Goal: Information Seeking & Learning: Learn about a topic

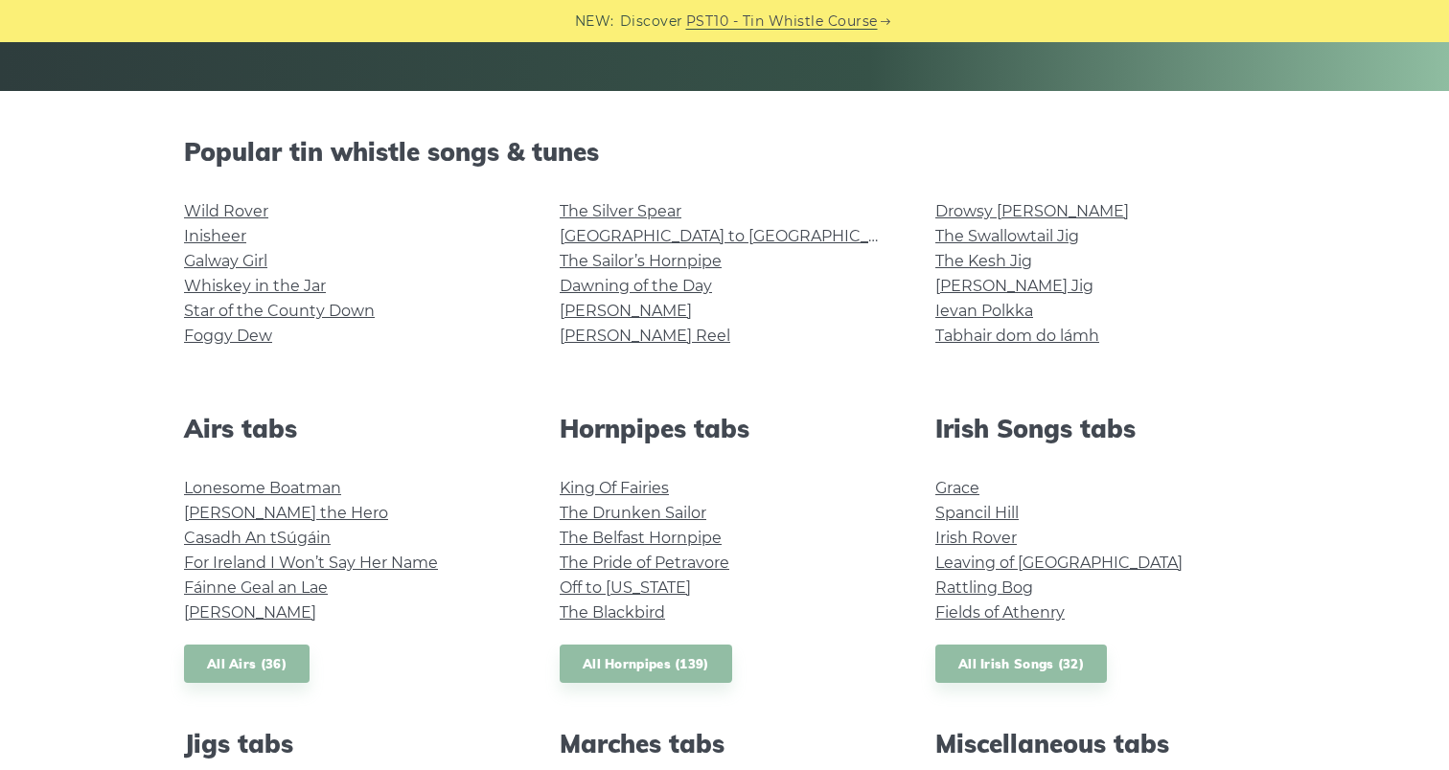
scroll to position [454, 0]
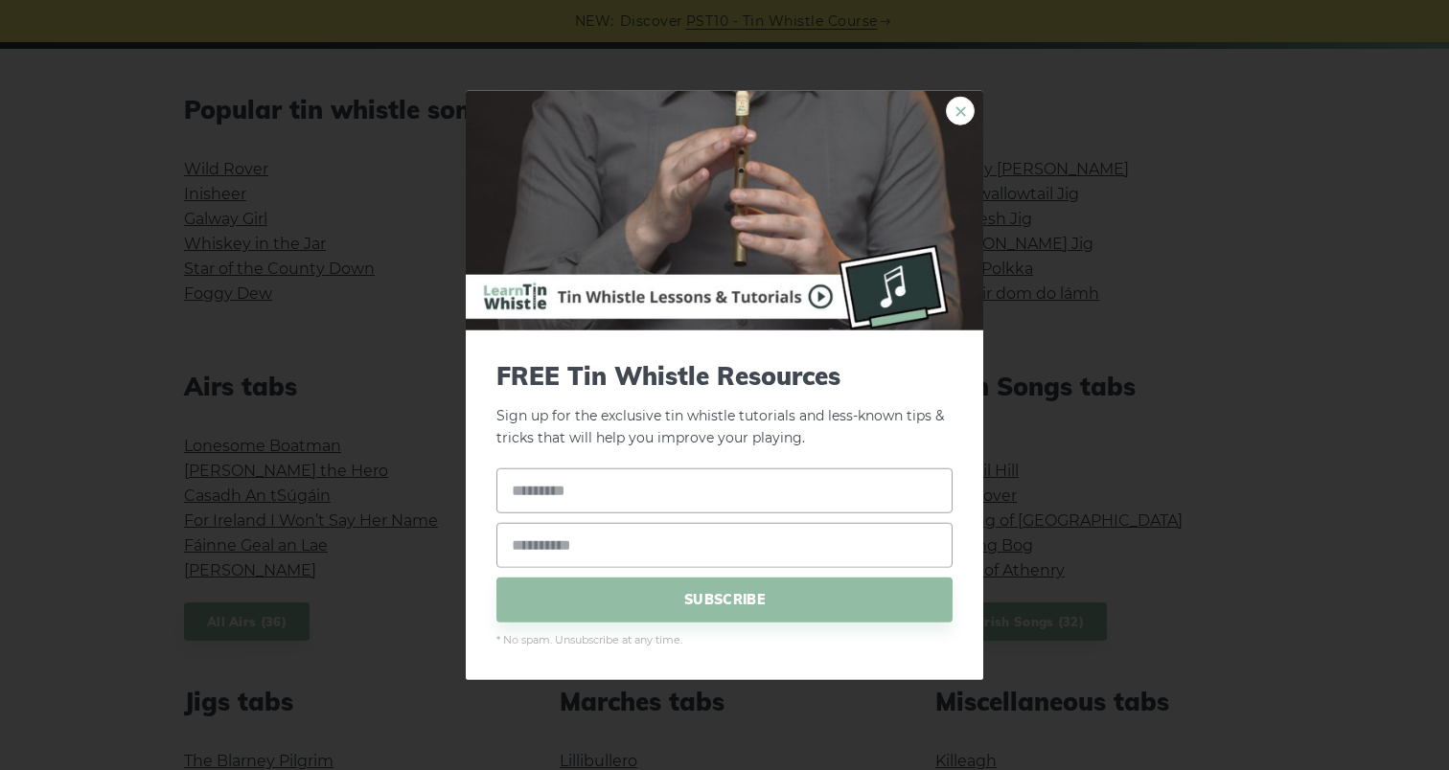
click at [947, 117] on link "×" at bounding box center [960, 111] width 29 height 29
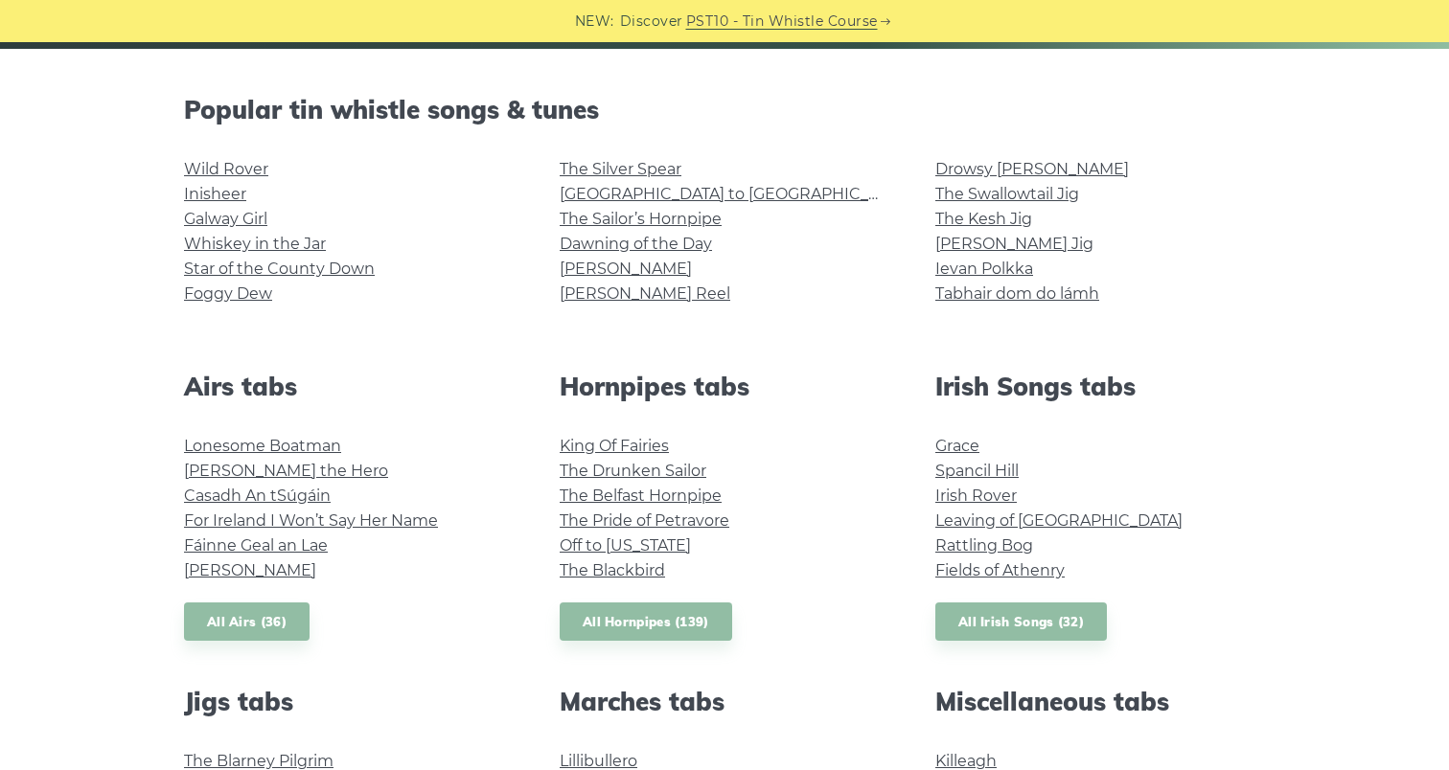
click at [708, 324] on div "The Silver Spear Rocky Road to Dublin The Sailor’s Hornpipe Dawning of the Day …" at bounding box center [725, 241] width 376 height 169
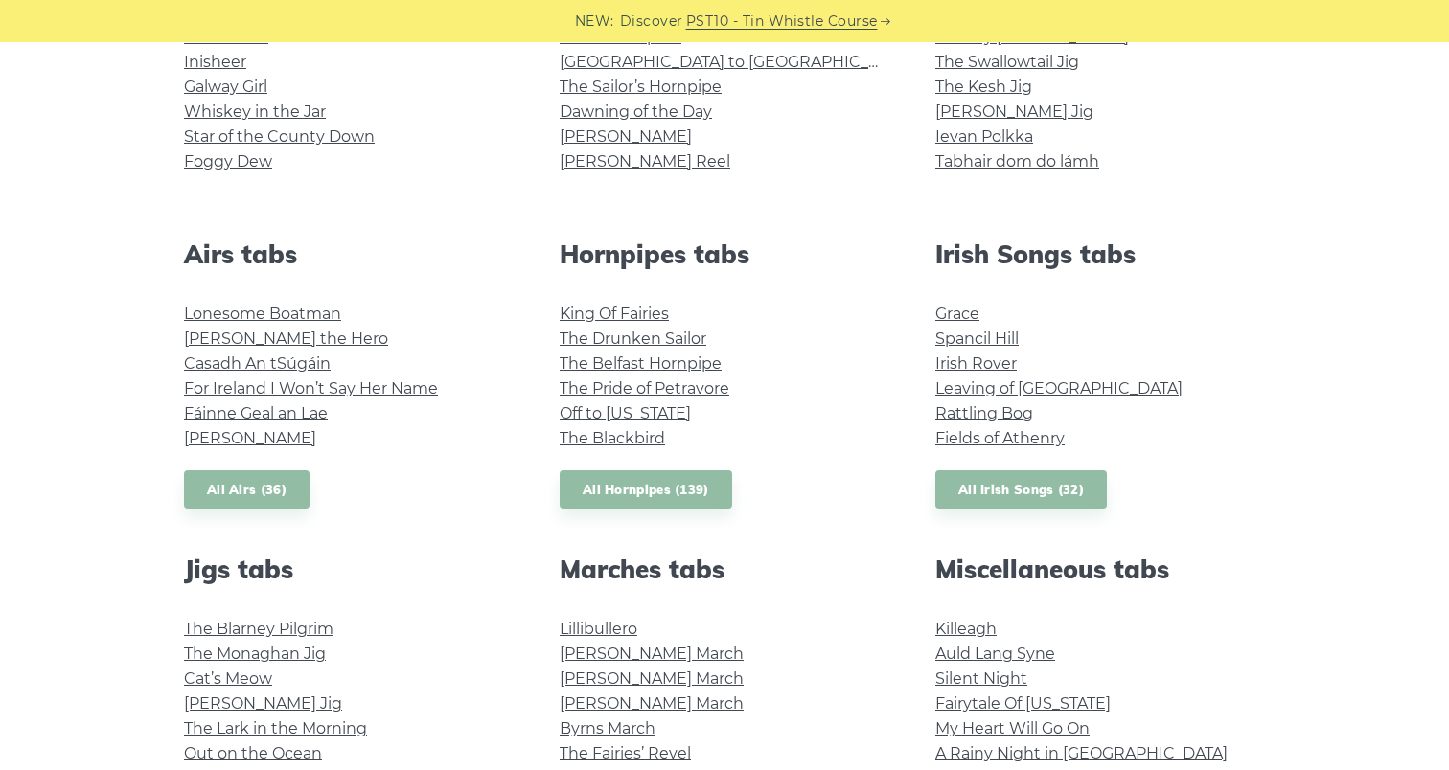
scroll to position [587, 0]
click at [833, 360] on li "The Belfast Hornpipe" at bounding box center [725, 363] width 330 height 25
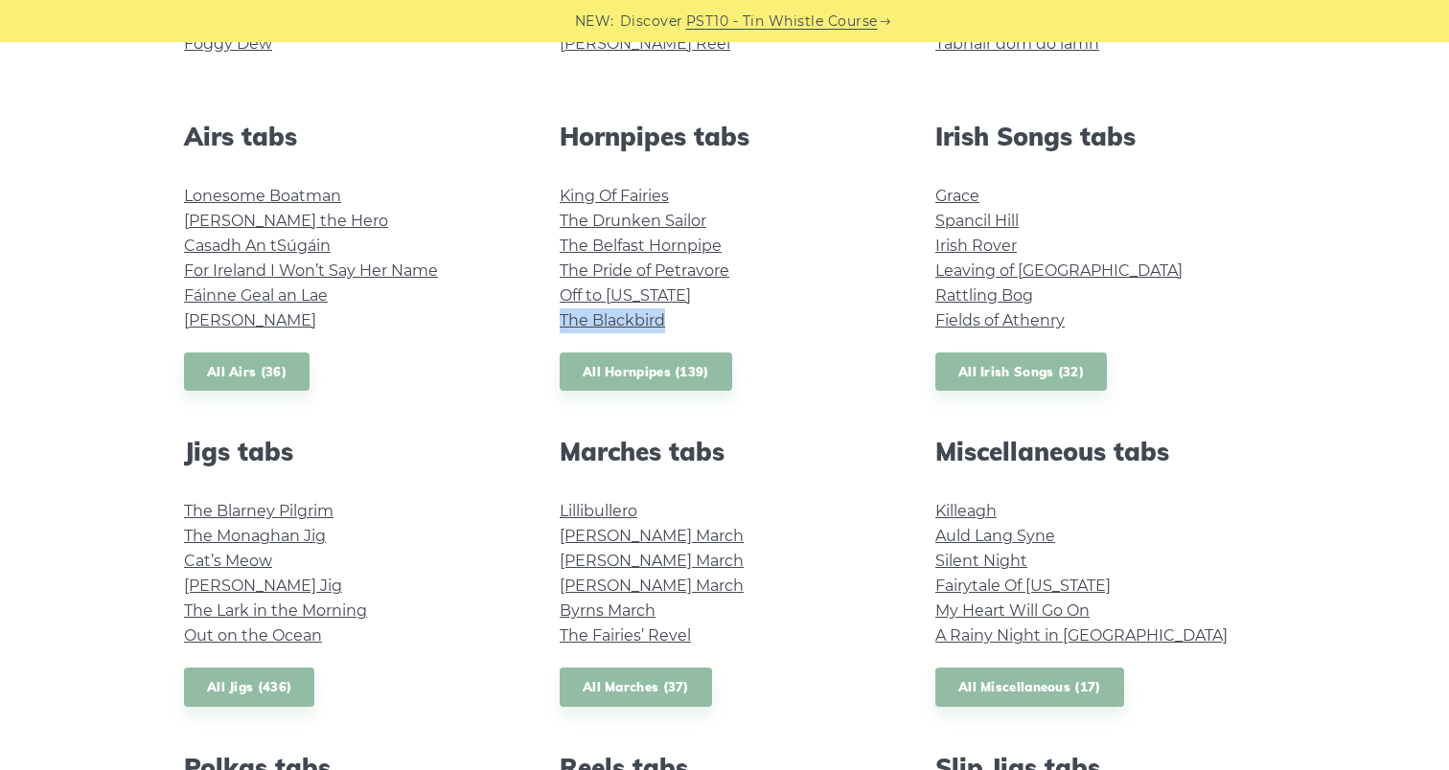
scroll to position [706, 0]
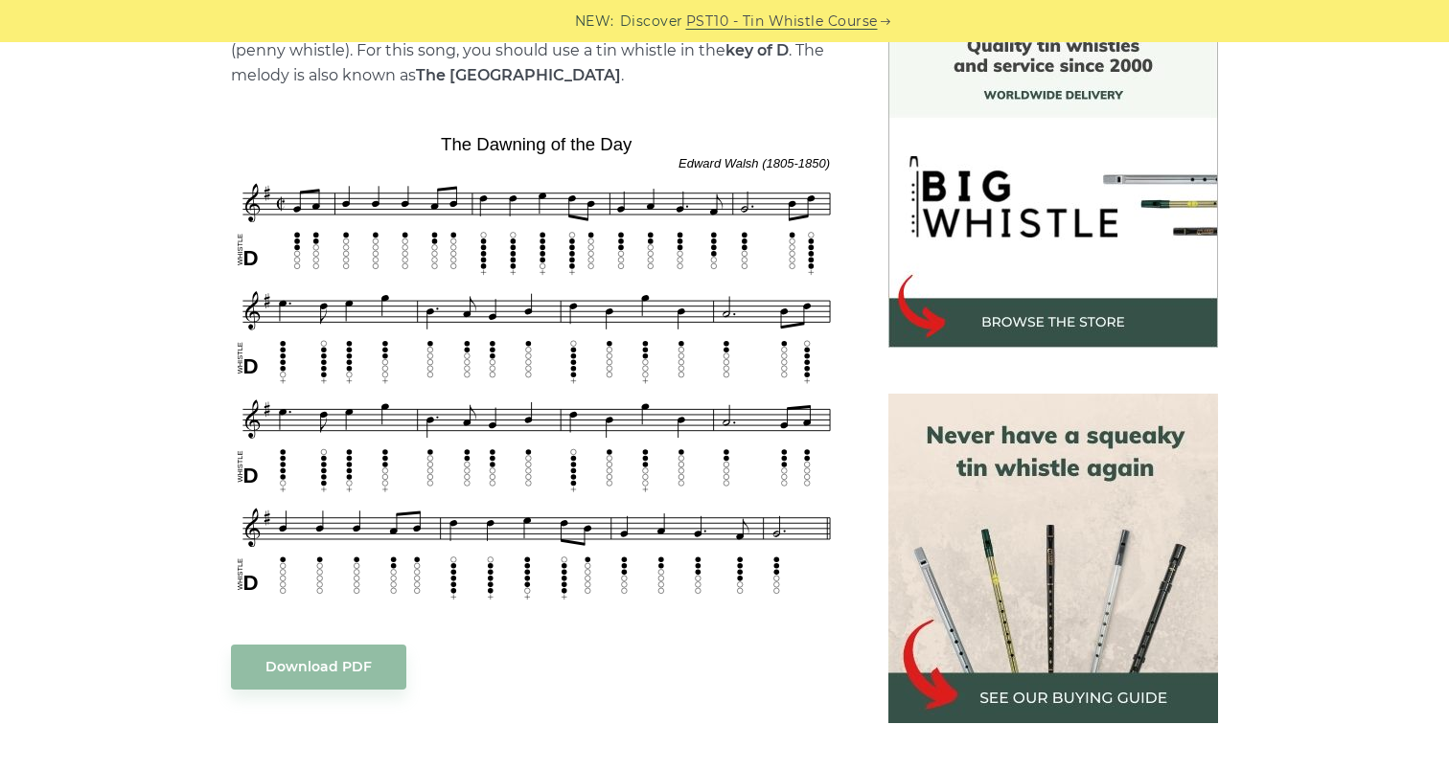
scroll to position [536, 0]
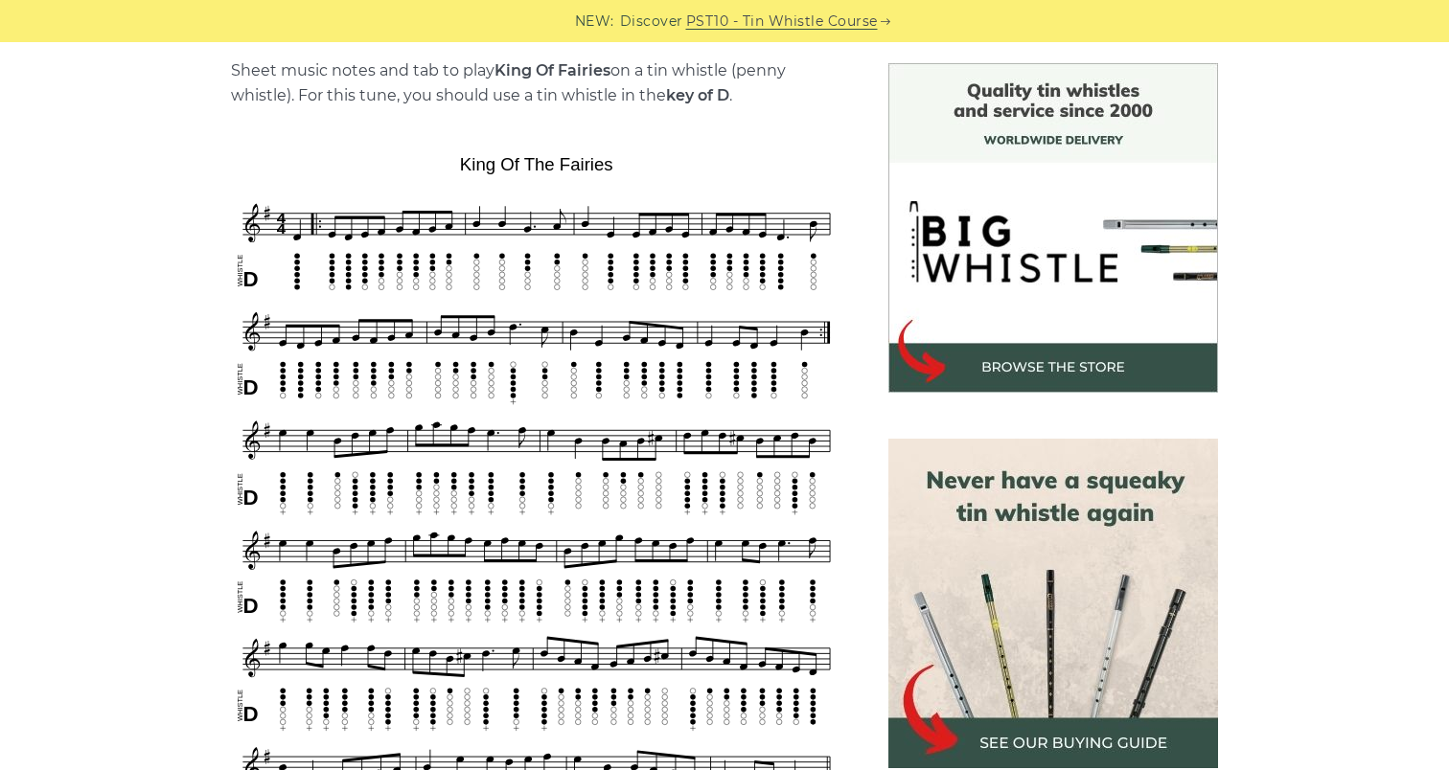
scroll to position [490, 0]
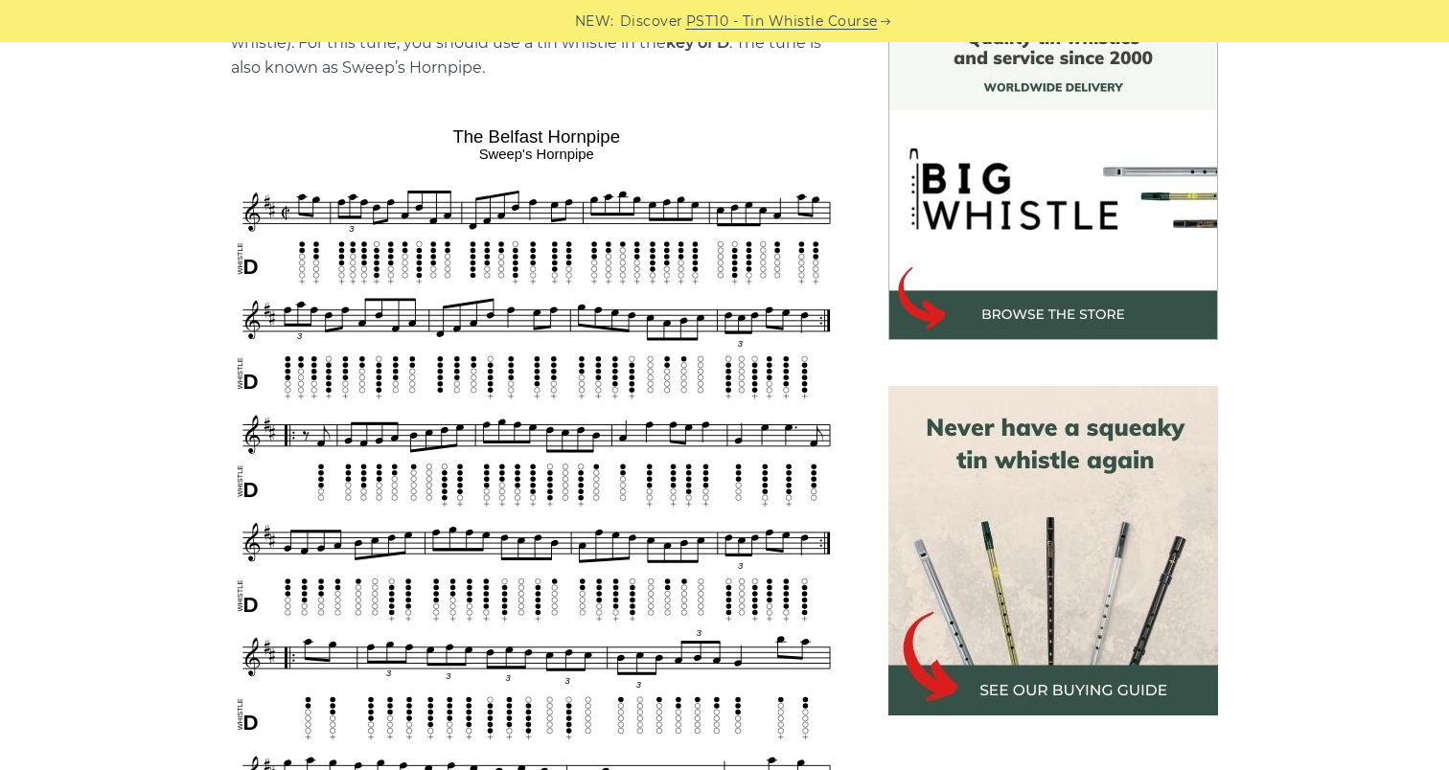
scroll to position [540, 0]
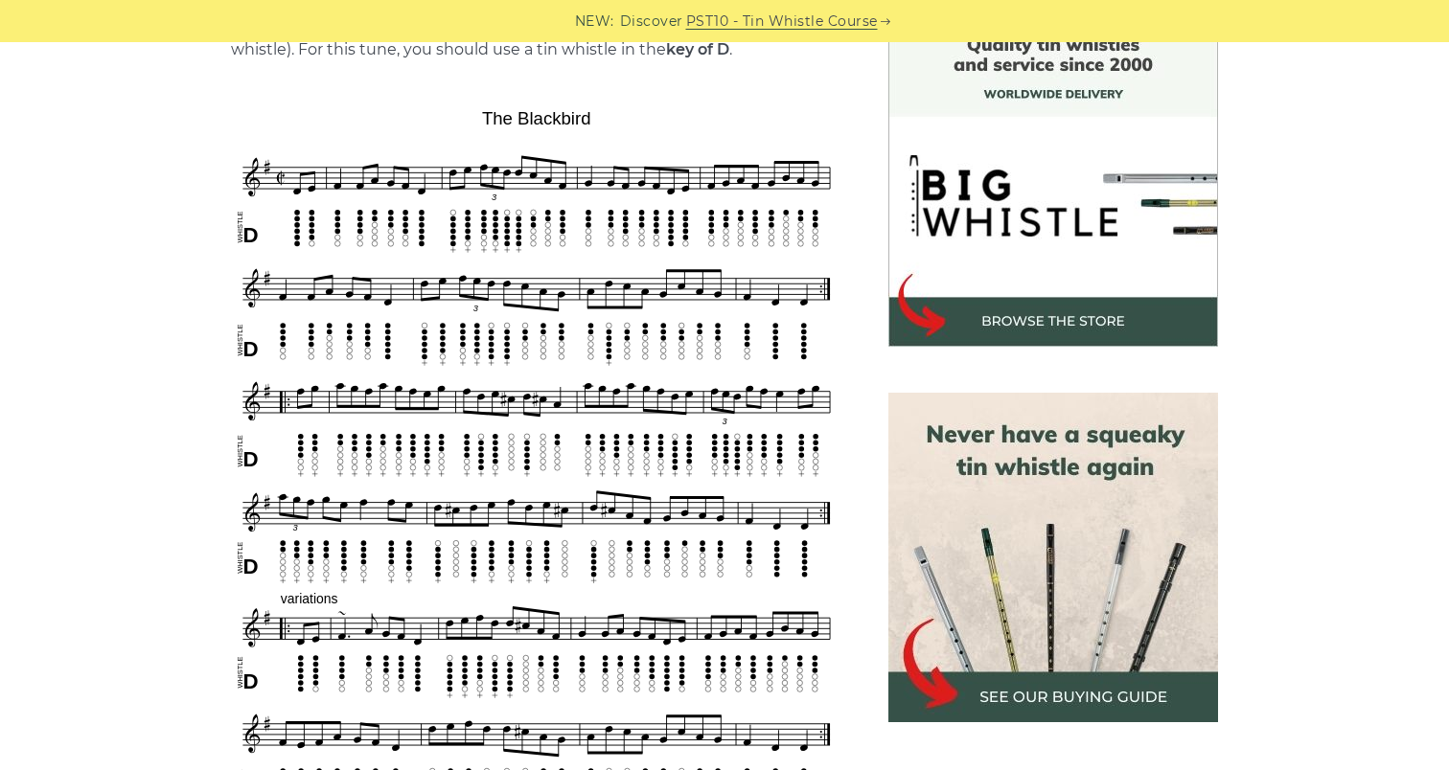
scroll to position [536, 0]
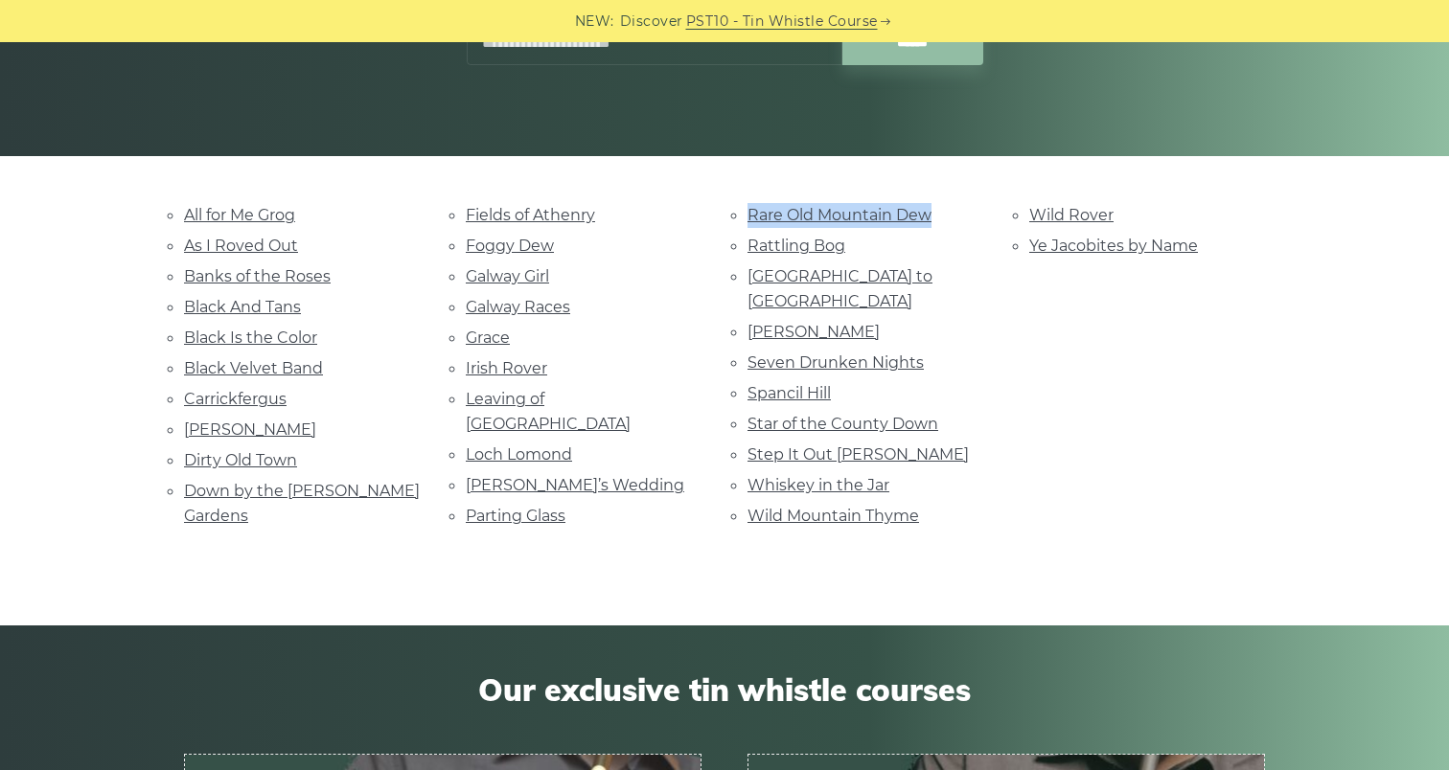
scroll to position [348, 0]
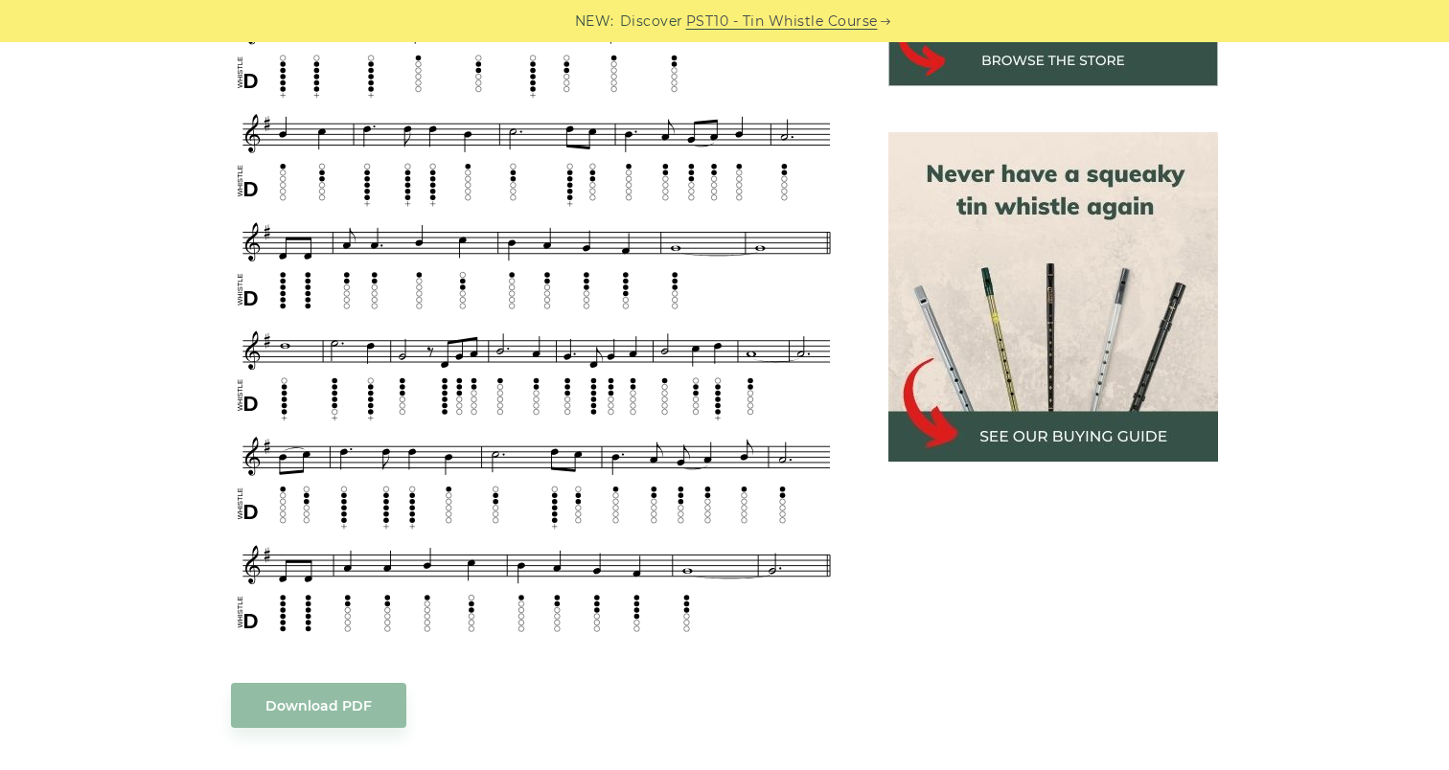
scroll to position [815, 0]
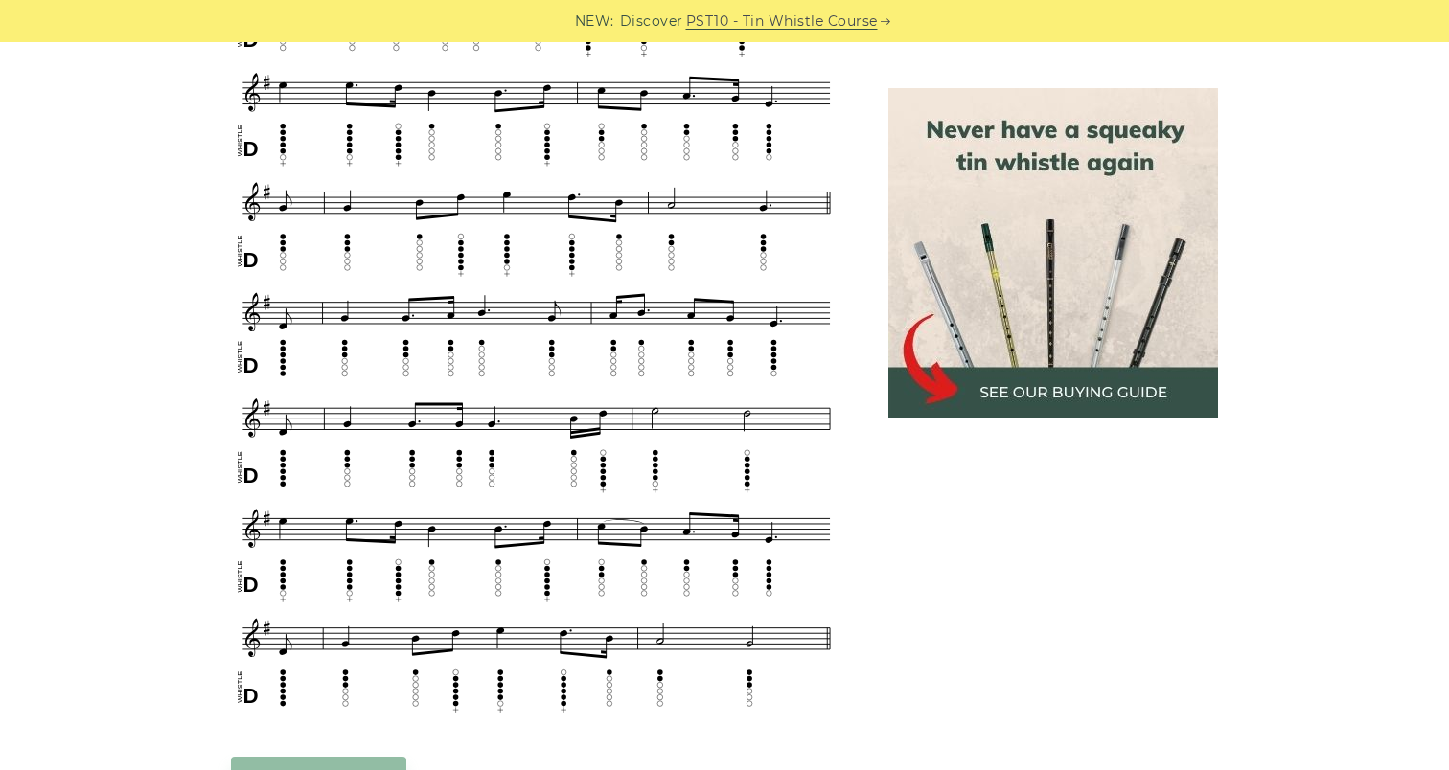
scroll to position [876, 0]
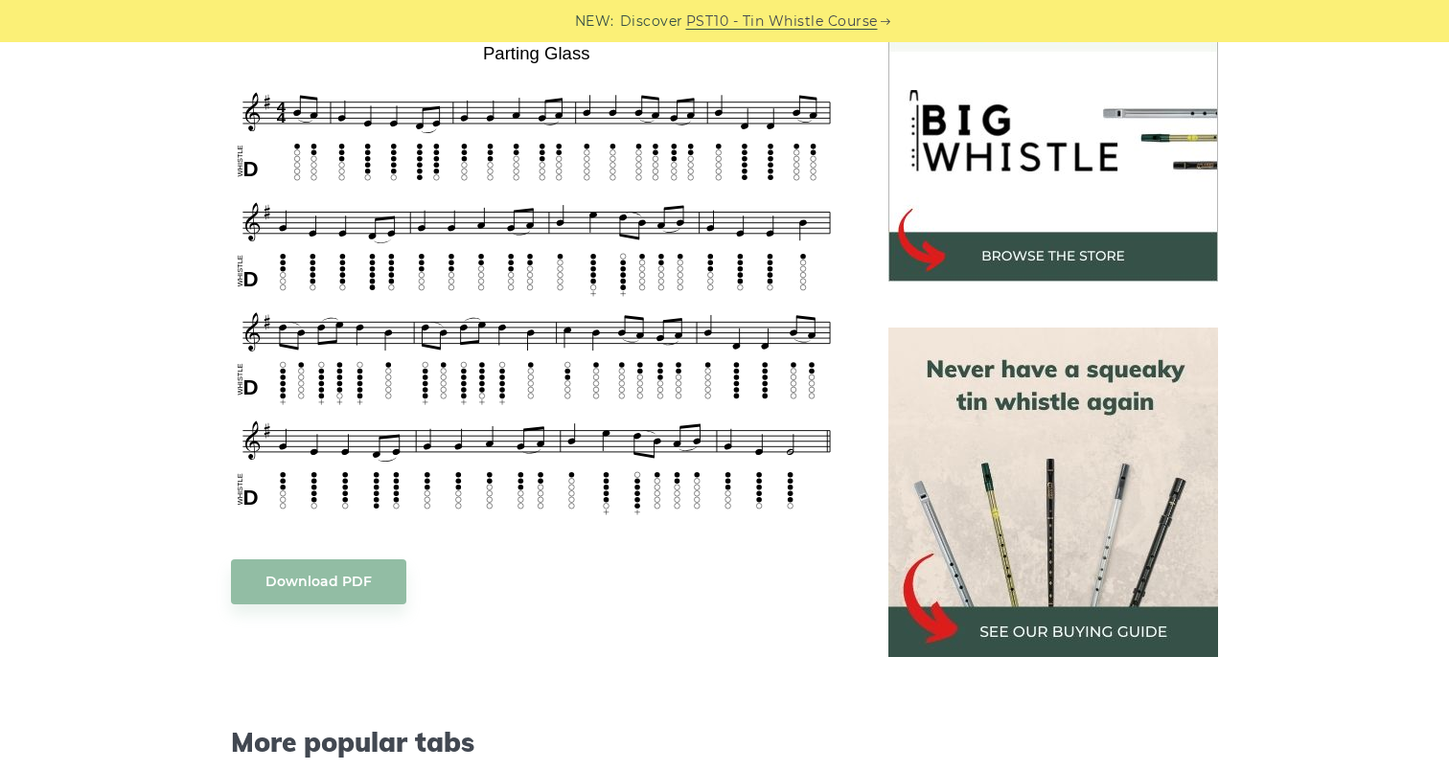
scroll to position [599, 0]
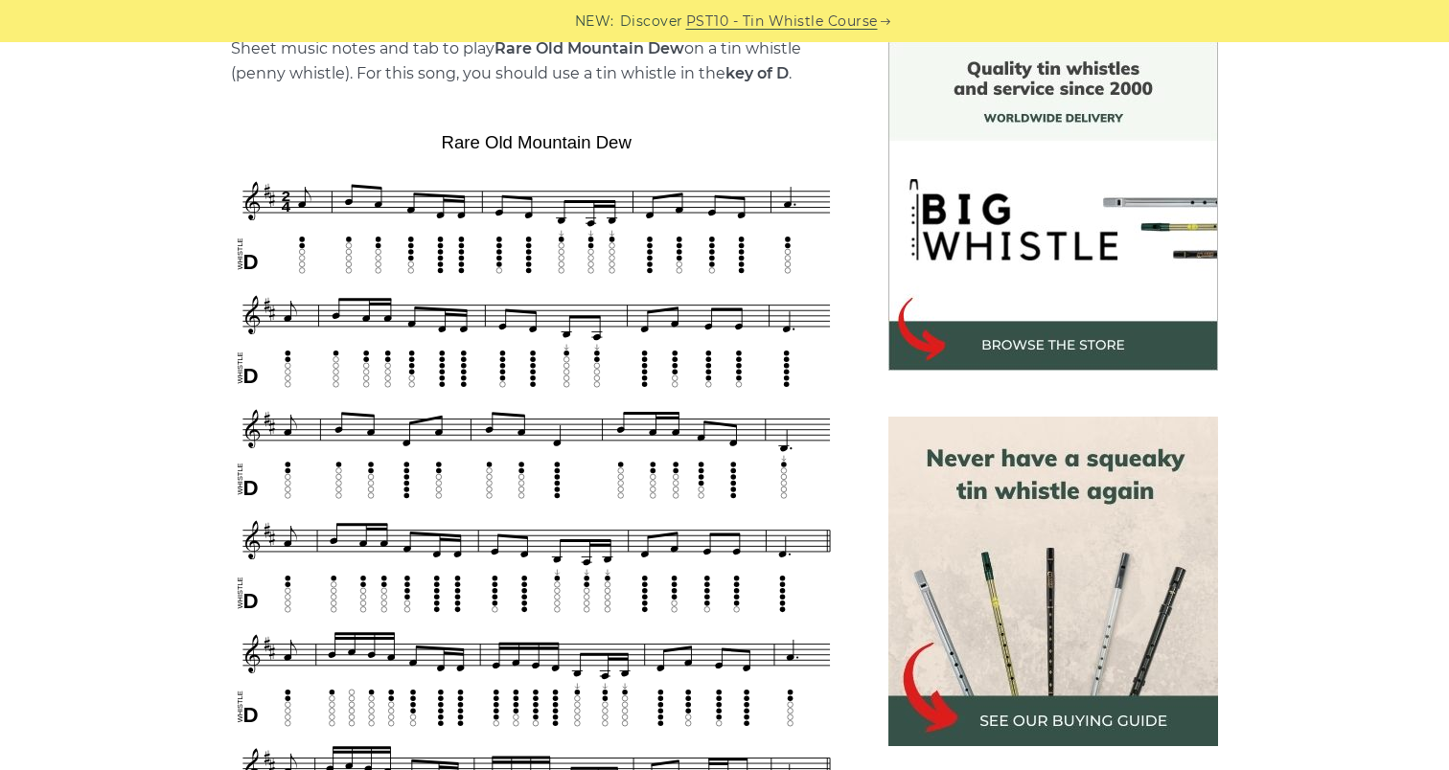
scroll to position [531, 0]
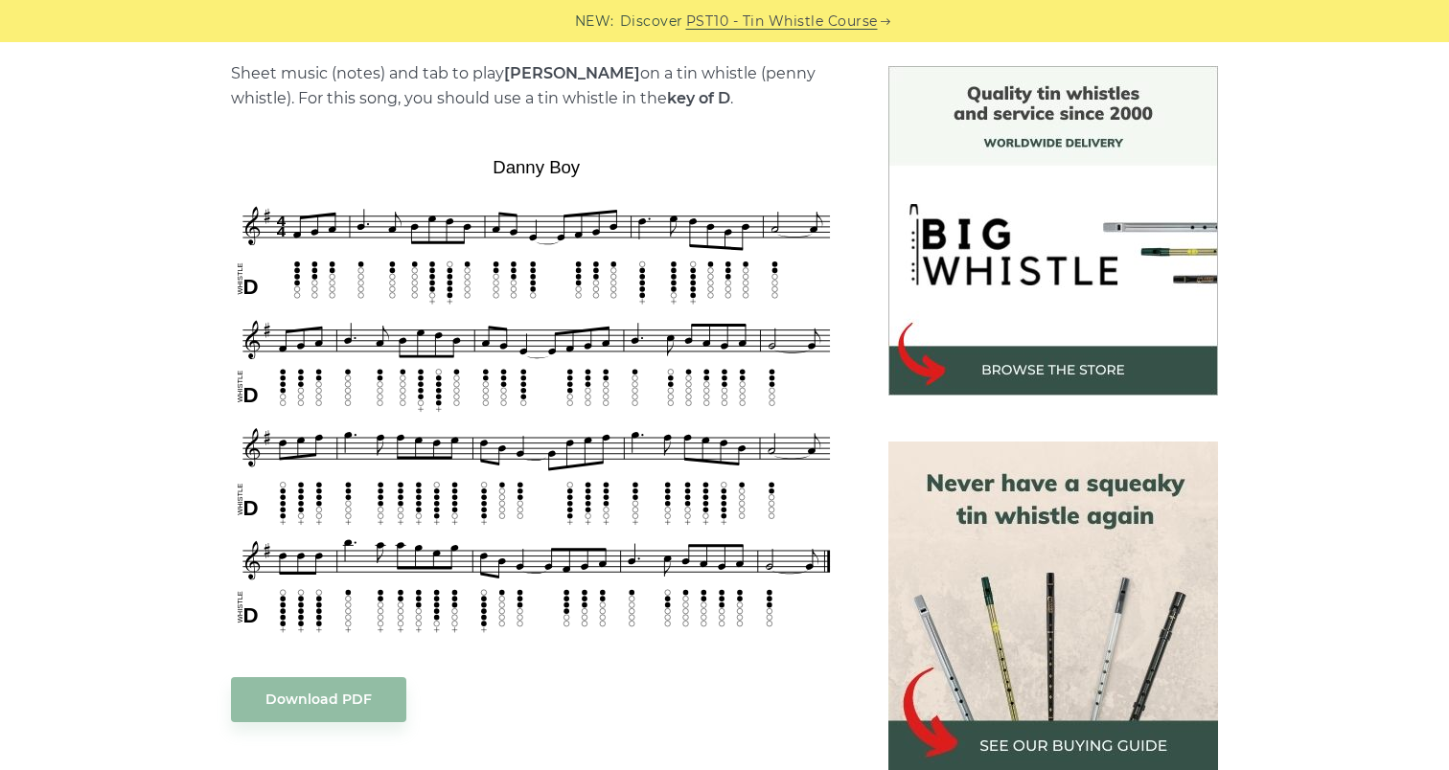
scroll to position [498, 0]
